Goal: Find specific page/section: Find specific page/section

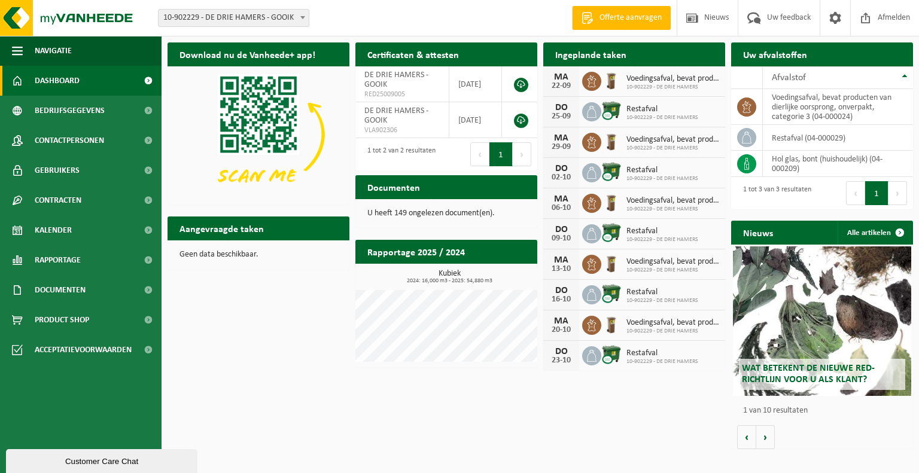
click at [462, 217] on p "U heeft 149 ongelezen document(en)." at bounding box center [447, 213] width 158 height 8
click at [483, 207] on span "Bekijk uw documenten" at bounding box center [478, 211] width 75 height 8
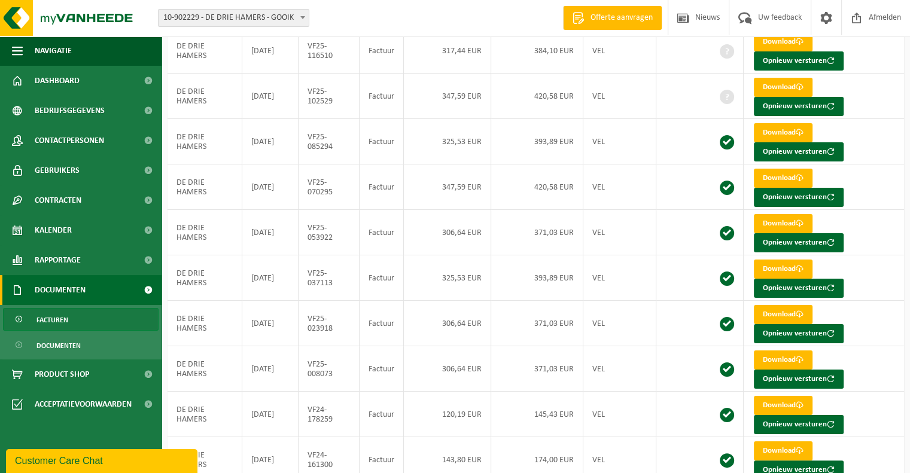
scroll to position [170, 0]
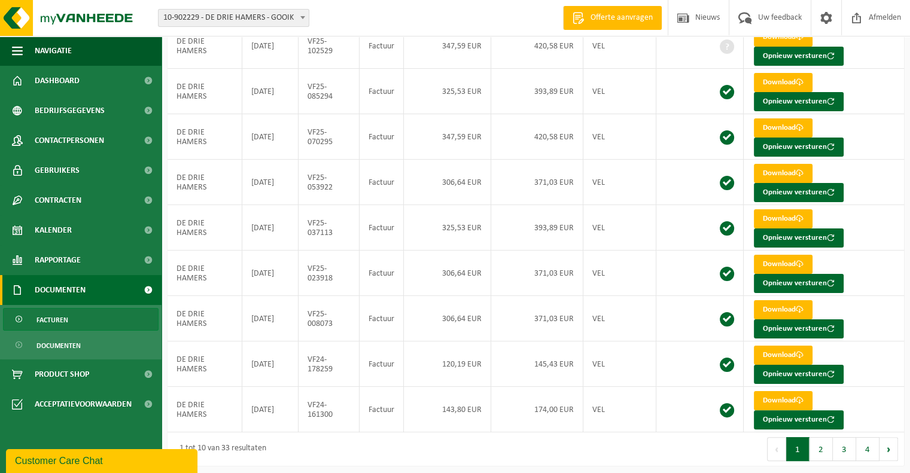
click at [77, 458] on div "Customer Care Chat" at bounding box center [102, 461] width 174 height 14
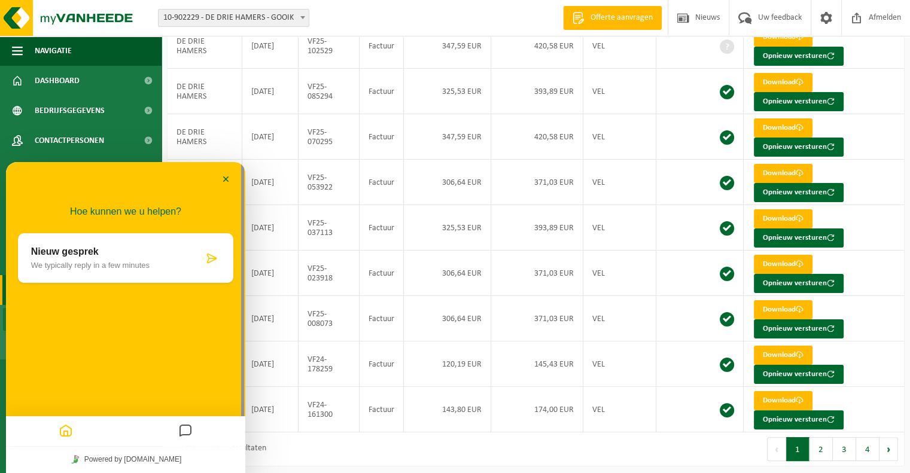
click at [89, 260] on div "Nieuw gesprek We typically reply in a few minutes" at bounding box center [117, 258] width 172 height 23
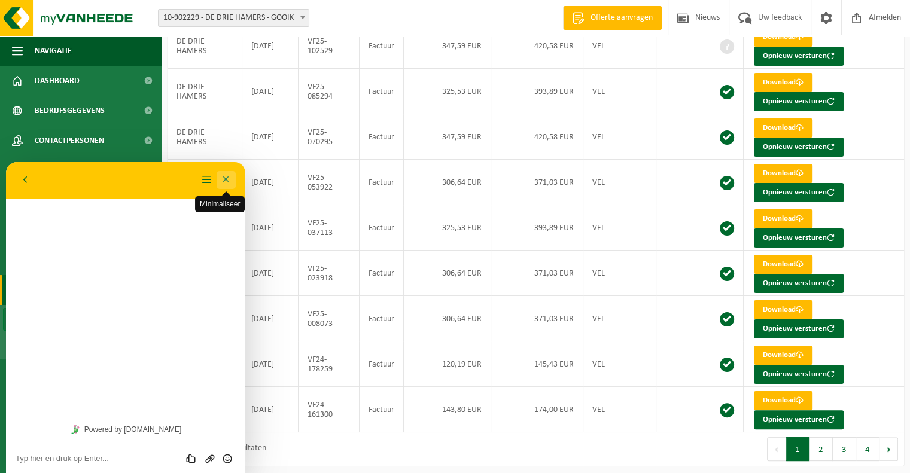
click at [223, 179] on button "Minimaliseer" at bounding box center [226, 180] width 19 height 18
